Goal: Task Accomplishment & Management: Use online tool/utility

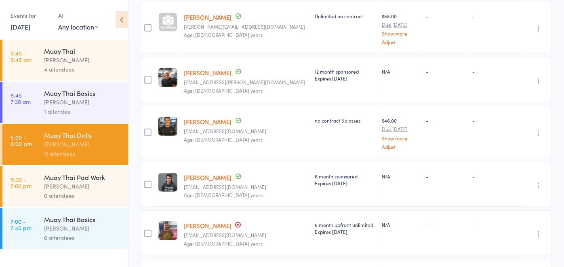
click at [74, 193] on div "0 attendees" at bounding box center [82, 195] width 77 height 9
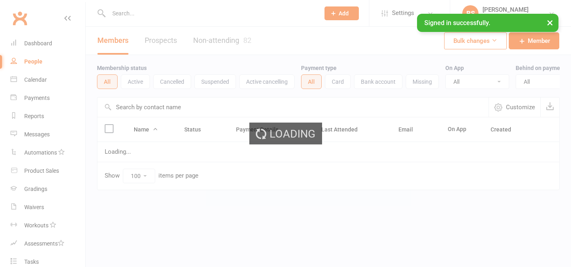
select select "100"
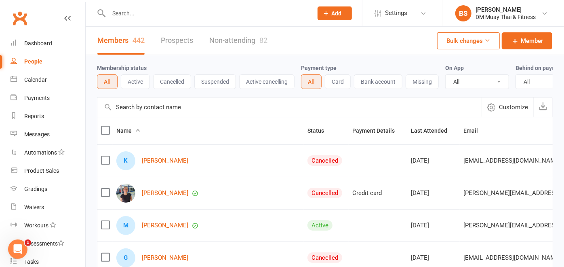
drag, startPoint x: 195, startPoint y: 80, endPoint x: 55, endPoint y: 56, distance: 141.5
click at [56, 42] on link "Dashboard" at bounding box center [48, 43] width 75 height 18
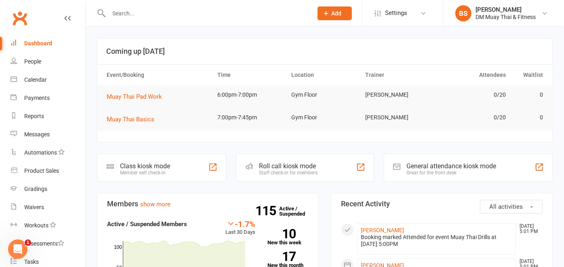
click at [318, 174] on div "Roll call kiosk mode Staff check-in for members" at bounding box center [305, 168] width 138 height 28
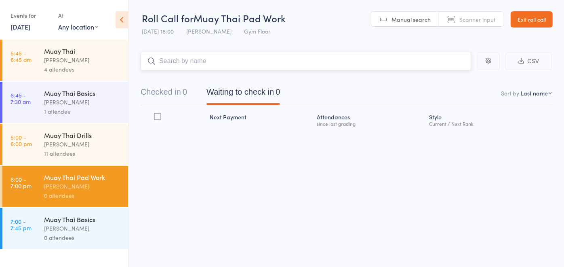
click at [213, 67] on input "search" at bounding box center [306, 61] width 331 height 19
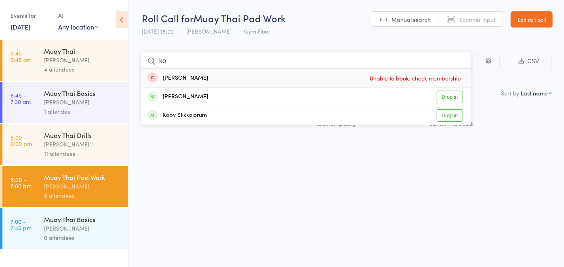
type input "k"
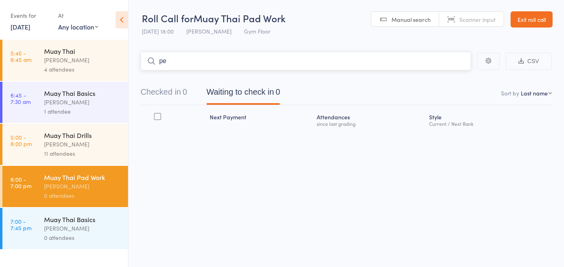
type input "p"
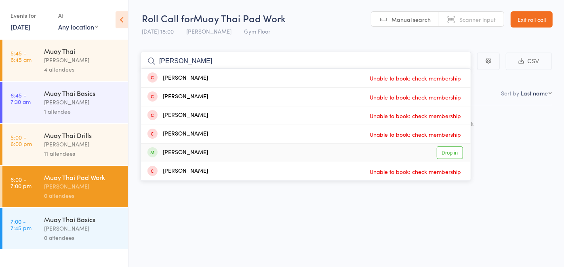
type input "scott"
click at [441, 155] on link "Drop in" at bounding box center [450, 152] width 26 height 13
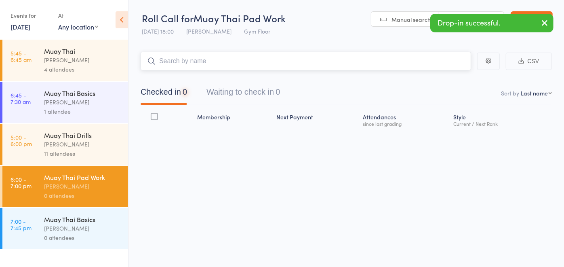
click at [322, 62] on input "search" at bounding box center [306, 61] width 331 height 19
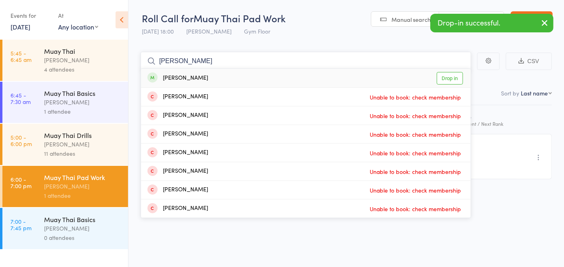
type input "ella"
click at [451, 77] on link "Drop in" at bounding box center [450, 78] width 26 height 13
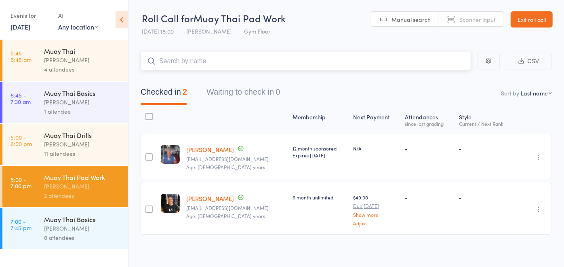
click at [227, 62] on input "search" at bounding box center [306, 61] width 331 height 19
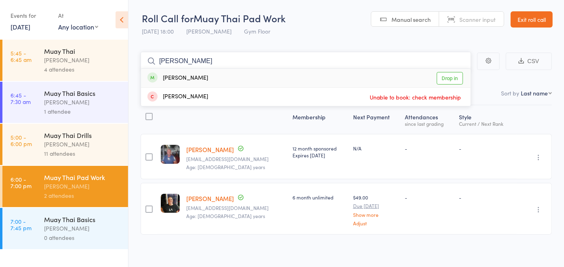
type input "liam"
click at [445, 75] on link "Drop in" at bounding box center [450, 78] width 26 height 13
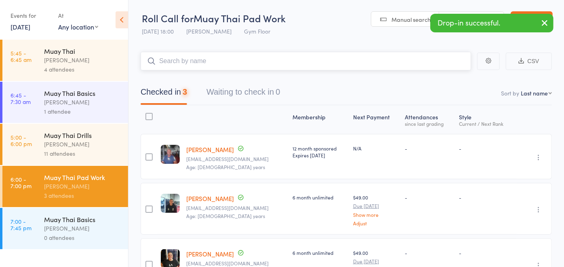
click at [354, 61] on input "search" at bounding box center [306, 61] width 331 height 19
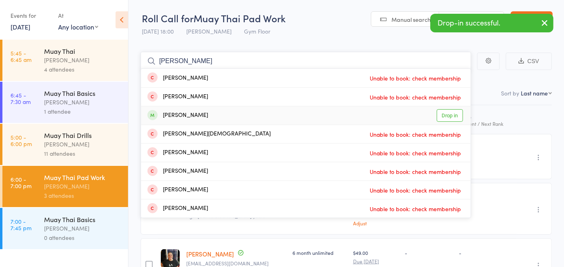
type input "nathan"
click at [455, 113] on link "Drop in" at bounding box center [450, 115] width 26 height 13
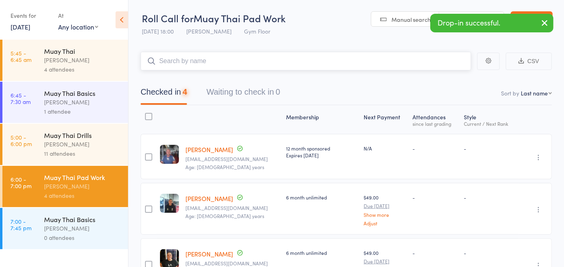
click at [280, 62] on input "search" at bounding box center [306, 61] width 331 height 19
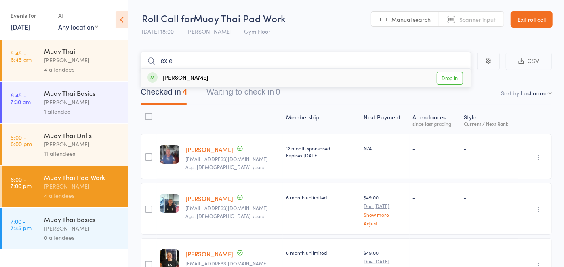
type input "lexie"
click at [459, 80] on link "Drop in" at bounding box center [450, 78] width 26 height 13
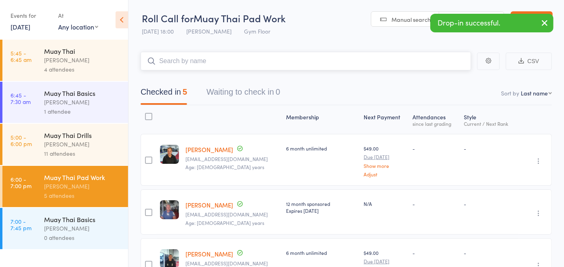
click at [400, 60] on input "search" at bounding box center [306, 61] width 331 height 19
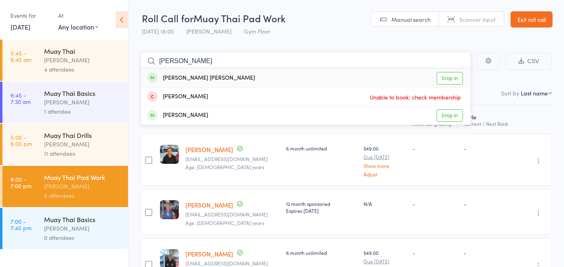
type input "kohen"
click at [449, 75] on link "Drop in" at bounding box center [450, 78] width 26 height 13
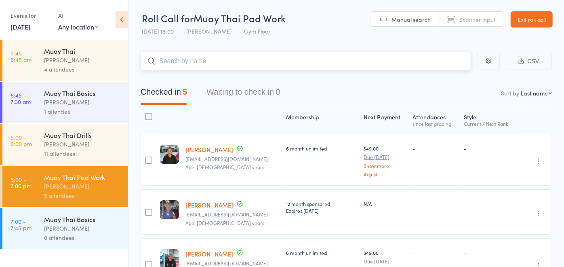
click at [409, 61] on input "search" at bounding box center [306, 61] width 331 height 19
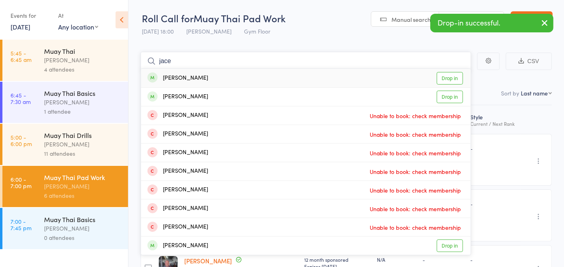
type input "jace"
click at [450, 77] on link "Drop in" at bounding box center [450, 78] width 26 height 13
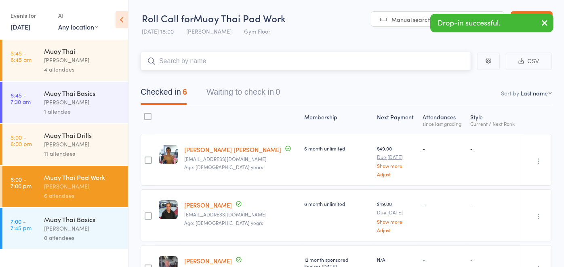
click at [403, 66] on input "search" at bounding box center [306, 61] width 331 height 19
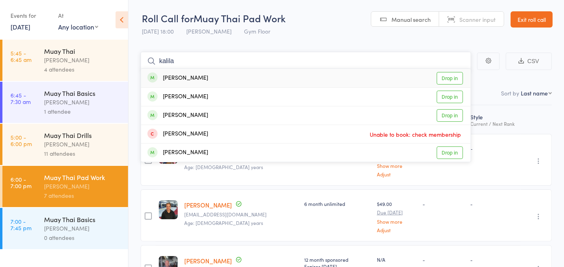
type input "kalila"
click at [449, 78] on link "Drop in" at bounding box center [450, 78] width 26 height 13
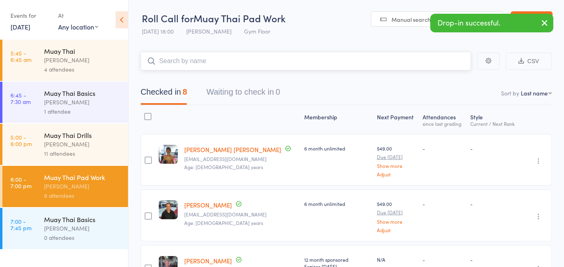
click at [356, 62] on input "search" at bounding box center [306, 61] width 331 height 19
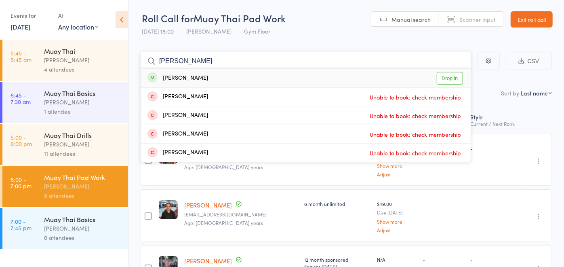
type input "mitch"
click at [453, 81] on link "Drop in" at bounding box center [450, 78] width 26 height 13
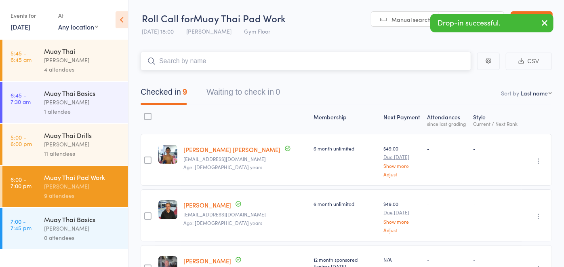
click at [314, 66] on input "search" at bounding box center [306, 61] width 331 height 19
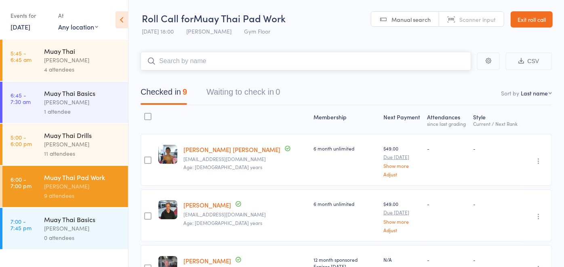
click at [314, 66] on input "search" at bounding box center [306, 61] width 331 height 19
type input "sol"
click at [450, 81] on link "Drop in" at bounding box center [450, 78] width 26 height 13
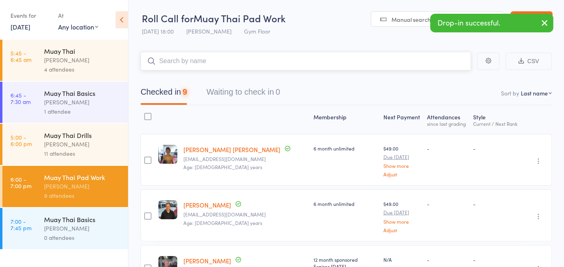
click at [350, 63] on input "search" at bounding box center [306, 61] width 331 height 19
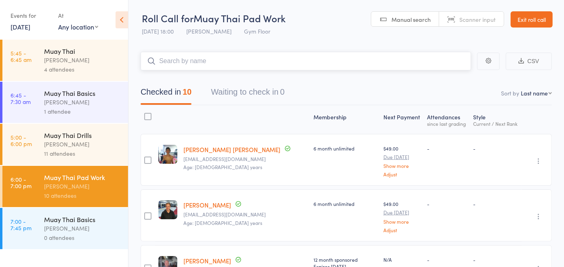
click at [350, 63] on input "search" at bounding box center [306, 61] width 331 height 19
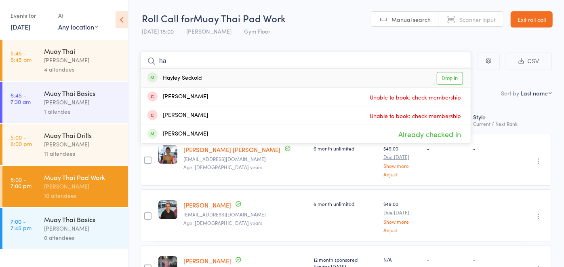
type input "h"
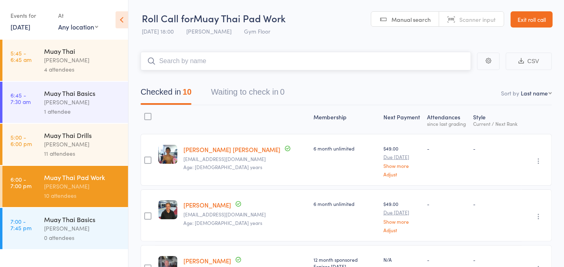
type input "k"
click at [350, 63] on input "search" at bounding box center [306, 61] width 331 height 19
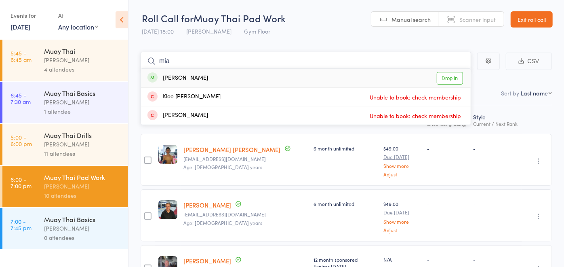
type input "mia"
click at [447, 78] on link "Drop in" at bounding box center [450, 78] width 26 height 13
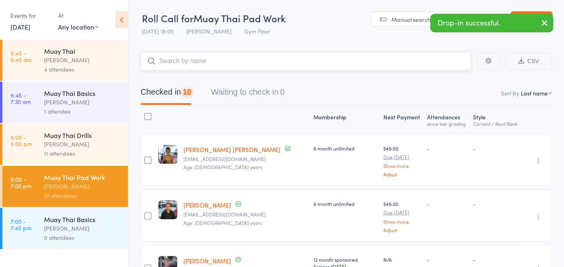
click at [336, 65] on input "search" at bounding box center [306, 61] width 331 height 19
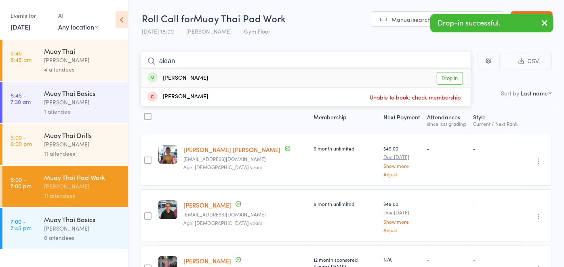
type input "aidan"
click at [446, 80] on link "Drop in" at bounding box center [450, 78] width 26 height 13
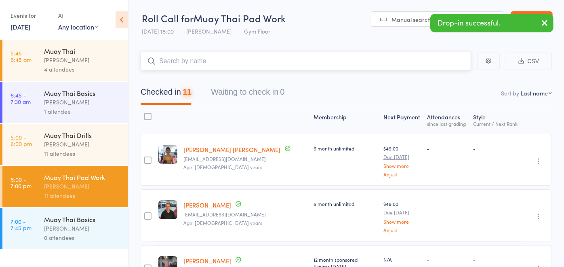
click at [201, 65] on input "search" at bounding box center [306, 61] width 331 height 19
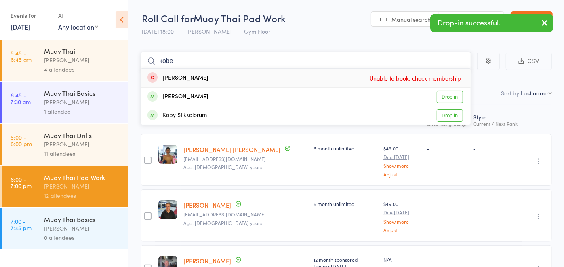
type input "kobe"
click at [181, 77] on div "[PERSON_NAME]" at bounding box center [177, 78] width 61 height 9
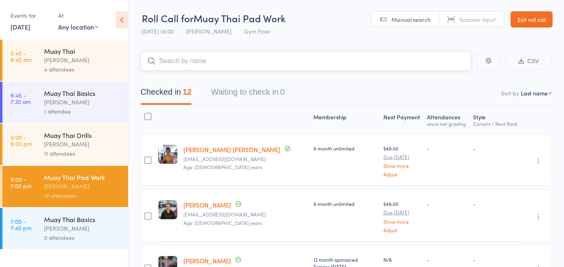
click at [200, 62] on input "search" at bounding box center [306, 61] width 331 height 19
click at [535, 18] on link "Exit roll call" at bounding box center [532, 19] width 42 height 16
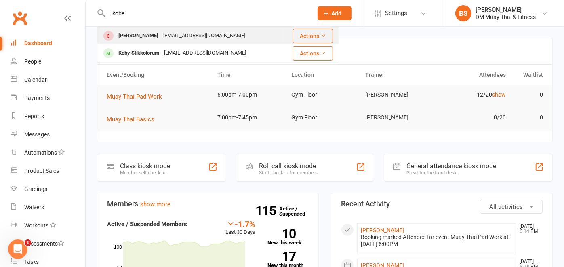
type input "kobe"
click at [123, 38] on div "[PERSON_NAME]" at bounding box center [138, 36] width 45 height 12
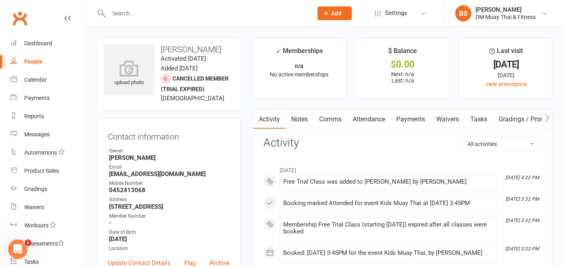
click at [140, 15] on input "text" at bounding box center [206, 13] width 201 height 11
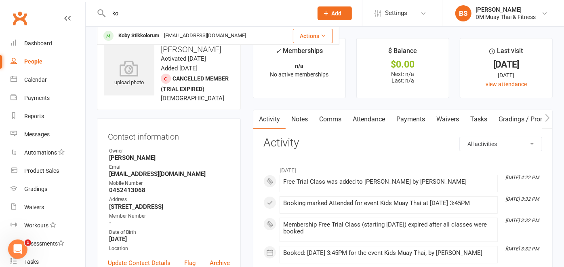
type input "k"
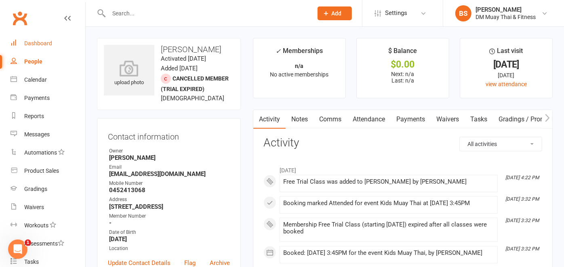
click at [34, 45] on div "Dashboard" at bounding box center [38, 43] width 28 height 6
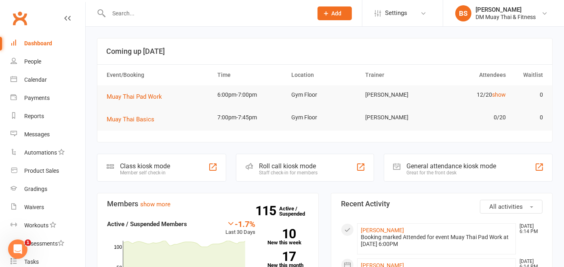
click at [270, 171] on div "Staff check-in for members" at bounding box center [288, 173] width 59 height 6
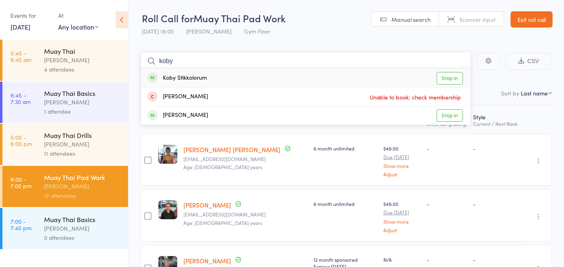
type input "koby"
click at [445, 77] on link "Drop in" at bounding box center [450, 78] width 26 height 13
